Goal: Transaction & Acquisition: Purchase product/service

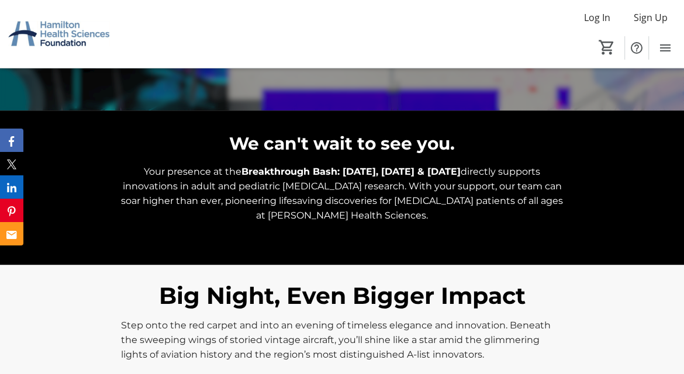
scroll to position [12, 0]
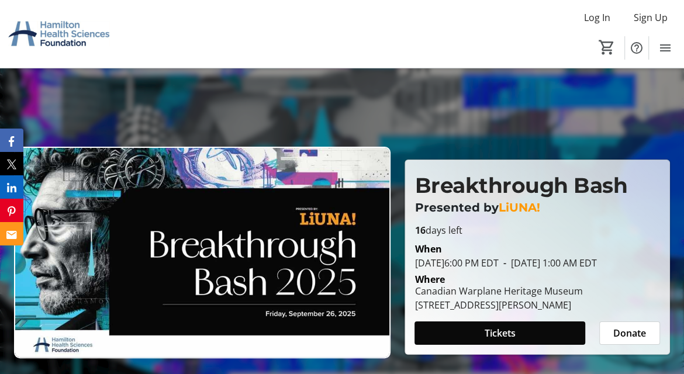
click at [514, 264] on span "Tickets" at bounding box center [499, 333] width 31 height 14
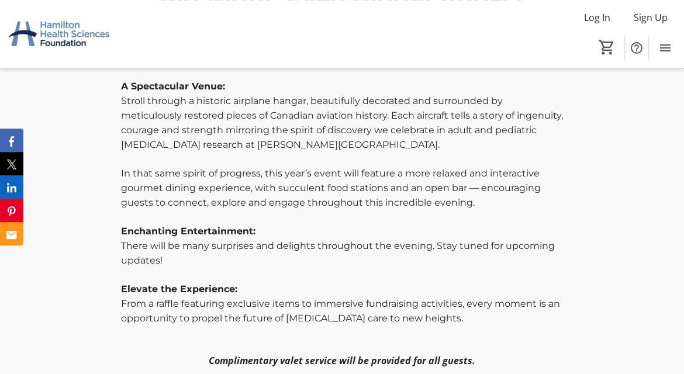
scroll to position [820, 0]
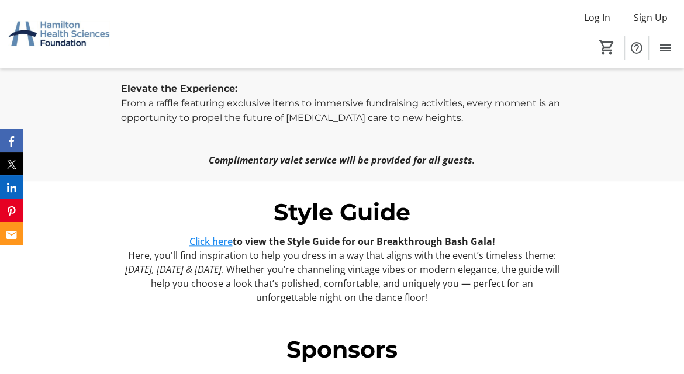
click at [217, 236] on link "Click here" at bounding box center [210, 241] width 43 height 13
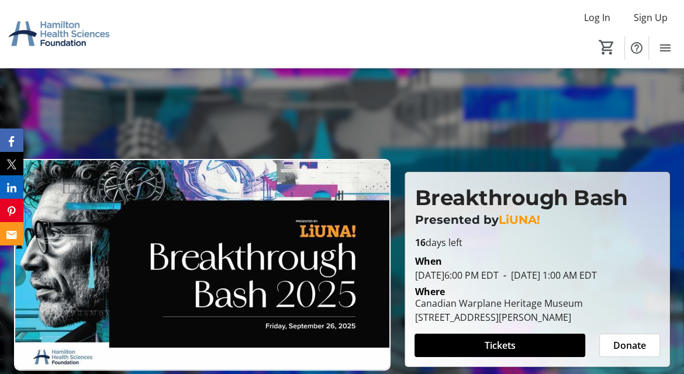
scroll to position [62, 0]
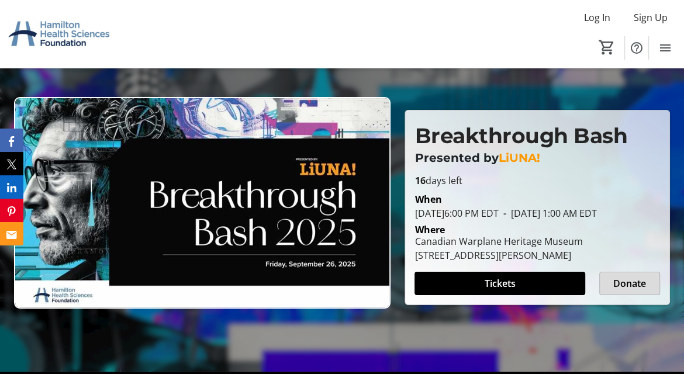
click at [570, 264] on span "Donate" at bounding box center [629, 283] width 33 height 14
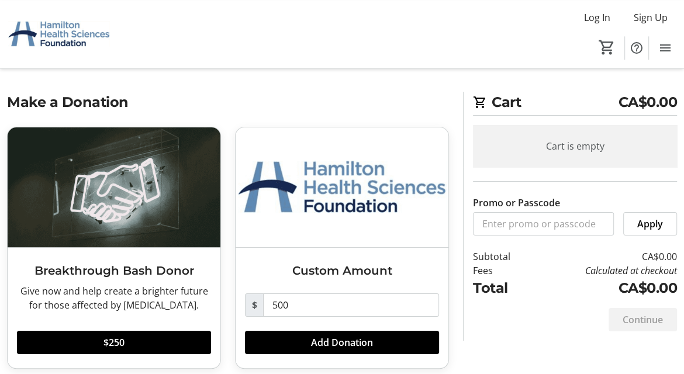
scroll to position [12, 0]
